Goal: Task Accomplishment & Management: Use online tool/utility

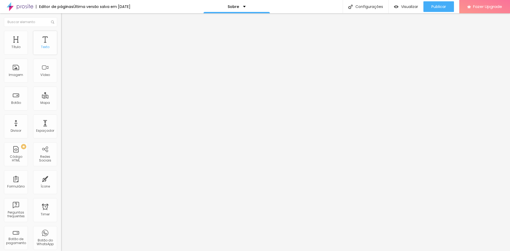
click at [39, 39] on div "Texto" at bounding box center [45, 43] width 24 height 24
click at [61, 48] on span "Encaixotado" at bounding box center [71, 46] width 21 height 5
click at [61, 57] on span "Completo" at bounding box center [69, 54] width 16 height 5
click at [61, 52] on span "Encaixotado" at bounding box center [71, 49] width 21 height 5
click at [61, 48] on span "Encaixotado" at bounding box center [71, 46] width 21 height 5
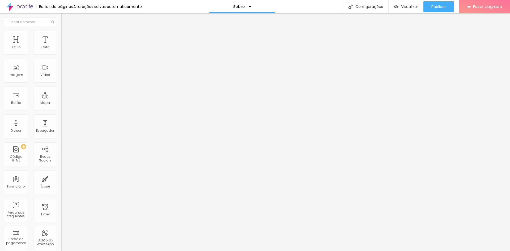
click at [61, 37] on ul "Conteúdo Estilo Avançado" at bounding box center [91, 33] width 61 height 16
click at [66, 37] on span "Estilo" at bounding box center [70, 34] width 8 height 5
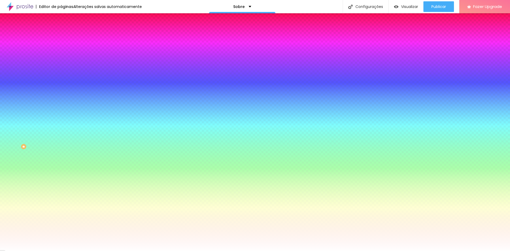
click at [64, 93] on icon "button" at bounding box center [65, 92] width 2 height 2
click at [115, 251] on div at bounding box center [255, 254] width 510 height 0
click at [27, 251] on div at bounding box center [255, 251] width 510 height 0
click at [63, 109] on icon "button" at bounding box center [64, 106] width 3 height 3
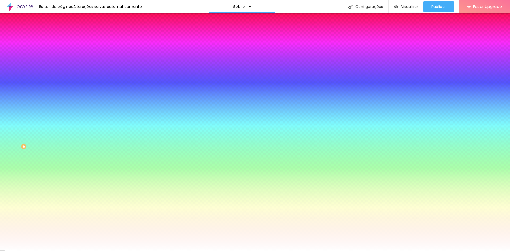
click at [118, 251] on div at bounding box center [255, 254] width 510 height 0
click at [110, 251] on div at bounding box center [255, 254] width 510 height 0
drag, startPoint x: 507, startPoint y: 150, endPoint x: 510, endPoint y: 184, distance: 34.7
click at [510, 251] on div at bounding box center [255, 251] width 510 height 0
click at [61, 110] on button "button" at bounding box center [64, 108] width 7 height 6
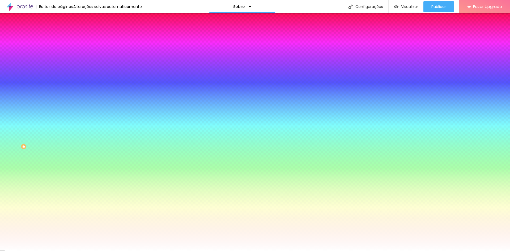
click at [116, 251] on div at bounding box center [255, 254] width 510 height 0
radio input "false"
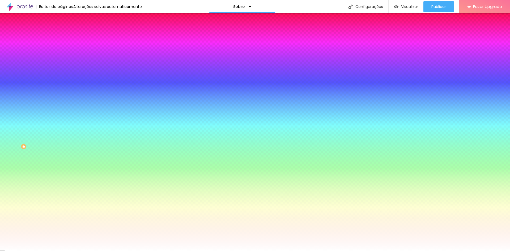
radio input "false"
radio input "true"
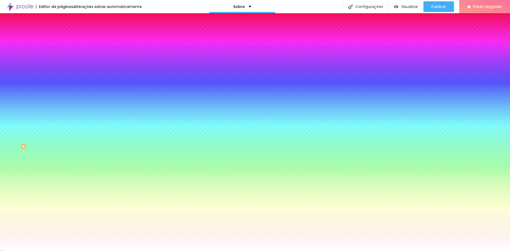
radio input "true"
radio input "false"
radio input "true"
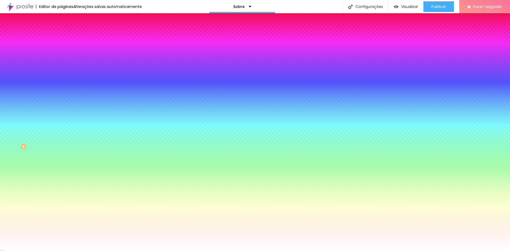
click at [116, 251] on div at bounding box center [255, 254] width 510 height 0
click at [54, 251] on div at bounding box center [255, 251] width 510 height 0
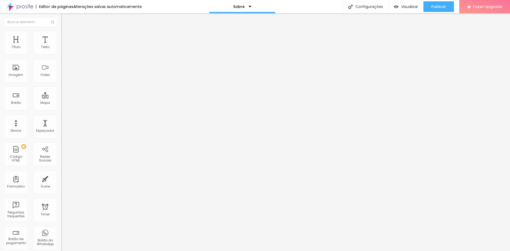
click at [61, 54] on span "Titulo 3" at bounding box center [68, 51] width 15 height 6
type input "35"
type input "34"
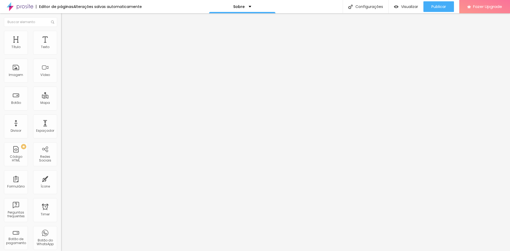
type input "33"
type input "32"
type input "30"
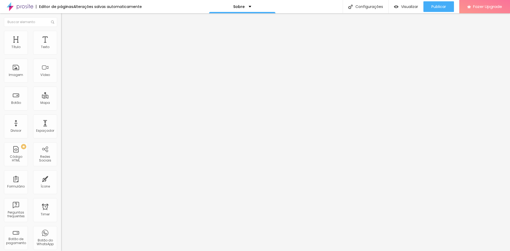
type input "30"
click at [61, 126] on input "range" at bounding box center [78, 128] width 34 height 4
click at [61, 59] on span "Titulo 4" at bounding box center [68, 56] width 14 height 5
click at [61, 62] on span "Titulo 5" at bounding box center [67, 60] width 12 height 5
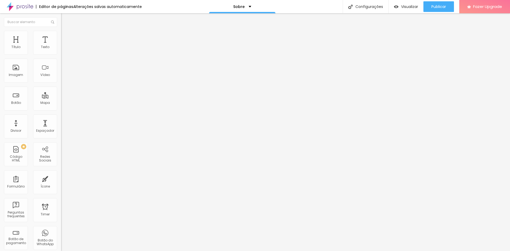
click at [61, 66] on span "Titulo 6" at bounding box center [66, 64] width 10 height 4
type input "32"
type input "31"
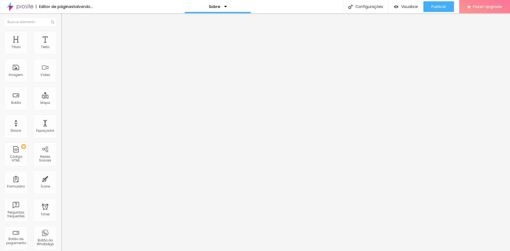
type input "30"
type input "29"
type input "27"
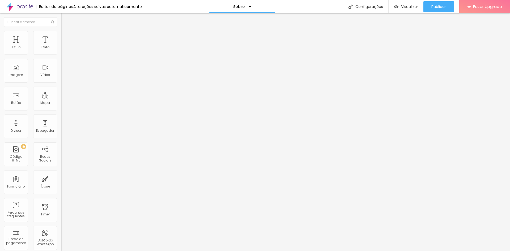
type input "27"
type input "26"
type input "25"
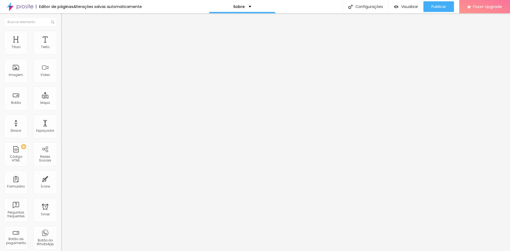
type input "24"
type input "23"
type input "22"
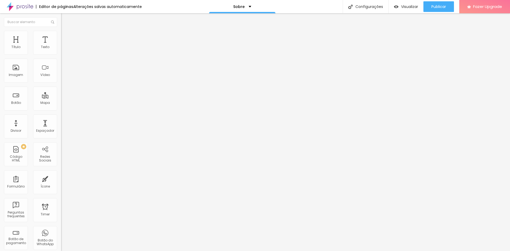
type input "22"
type input "23"
type input "24"
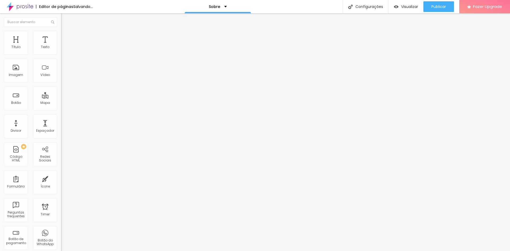
drag, startPoint x: 19, startPoint y: 111, endPoint x: 16, endPoint y: 111, distance: 3.2
type input "24"
click at [61, 127] on input "range" at bounding box center [78, 129] width 34 height 4
click at [402, 2] on div "Visualizar" at bounding box center [406, 6] width 24 height 11
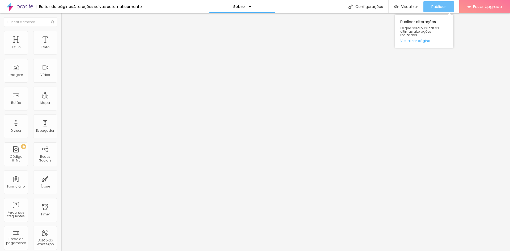
click at [446, 5] on button "Publicar" at bounding box center [438, 6] width 31 height 11
click at [442, 7] on span "Publicar" at bounding box center [438, 7] width 15 height 4
click at [34, 238] on div "Botão do WhatsApp" at bounding box center [45, 238] width 24 height 24
click at [47, 232] on div "Botão do WhatsApp" at bounding box center [45, 238] width 24 height 24
click at [61, 184] on textarea "Olá, cheguei até você pela página {page_title} e gostaria de mais informações" at bounding box center [91, 188] width 60 height 9
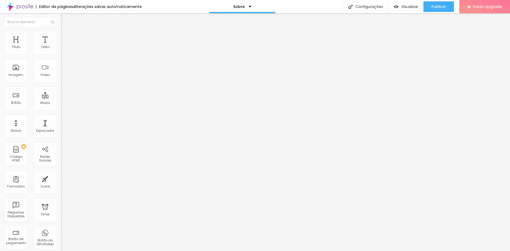
click at [66, 42] on span "Avançado" at bounding box center [75, 44] width 18 height 5
click at [66, 40] on span "Estilo" at bounding box center [70, 38] width 8 height 5
click at [66, 36] on span "Conteúdo" at bounding box center [74, 33] width 16 height 5
click at [61, 38] on li "Estilo" at bounding box center [91, 37] width 61 height 5
click at [63, 88] on img at bounding box center [64, 89] width 3 height 3
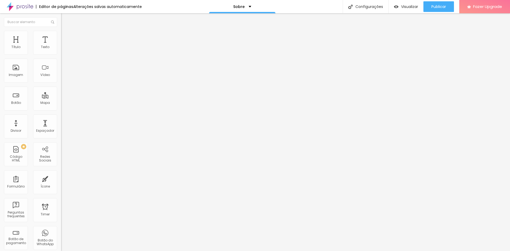
radio input "false"
click at [63, 88] on img at bounding box center [64, 89] width 3 height 3
radio input "false"
radio input "true"
click at [63, 88] on img at bounding box center [64, 89] width 3 height 3
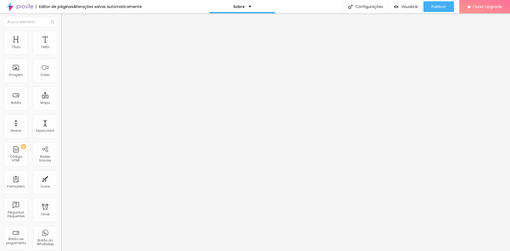
radio input "true"
radio input "false"
click at [63, 88] on img at bounding box center [64, 89] width 3 height 3
radio input "false"
click at [63, 88] on img at bounding box center [64, 89] width 3 height 3
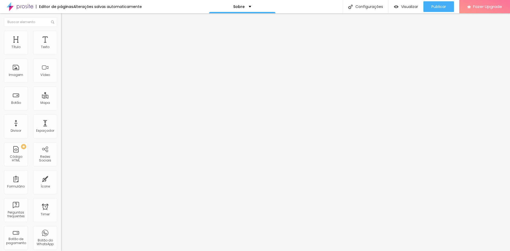
radio input "false"
radio input "true"
click at [63, 88] on img at bounding box center [64, 89] width 3 height 3
radio input "true"
radio input "false"
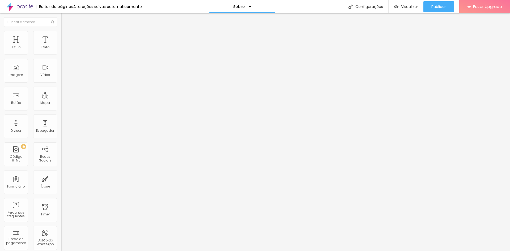
click at [63, 88] on img at bounding box center [64, 89] width 3 height 3
radio input "false"
radio input "true"
click at [61, 174] on span "Verde claro" at bounding box center [70, 176] width 19 height 5
click at [61, 183] on div "Verde escuro" at bounding box center [91, 184] width 61 height 3
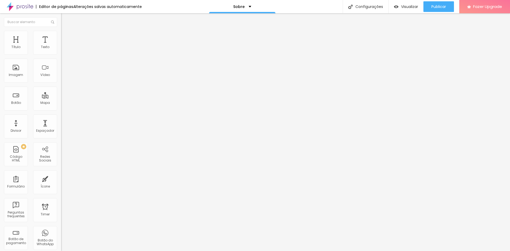
click at [61, 189] on span "Arredondada" at bounding box center [72, 191] width 22 height 5
click at [61, 192] on span "Reta" at bounding box center [64, 194] width 7 height 5
click at [61, 198] on div "Curvada" at bounding box center [91, 199] width 61 height 3
click at [61, 200] on span "Arredondada" at bounding box center [72, 202] width 22 height 5
click at [435, 9] on span "Publicar" at bounding box center [438, 7] width 15 height 4
